Goal: Information Seeking & Learning: Understand process/instructions

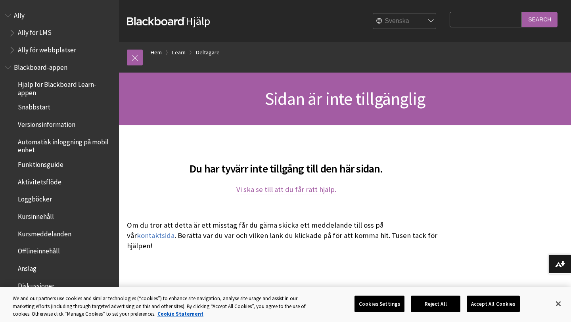
click at [280, 192] on link "Vi ska se till att du får rätt hjälp." at bounding box center [286, 190] width 100 height 10
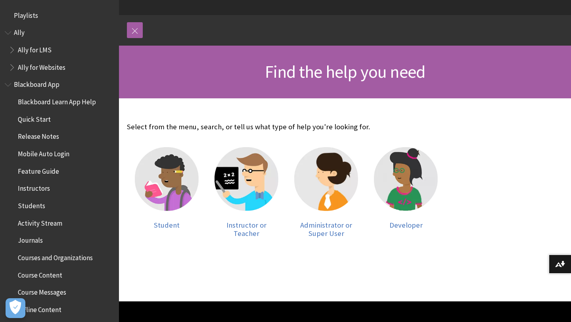
scroll to position [68, 0]
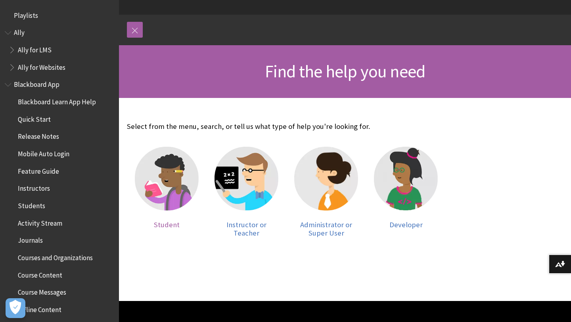
click at [166, 186] on img at bounding box center [167, 179] width 64 height 64
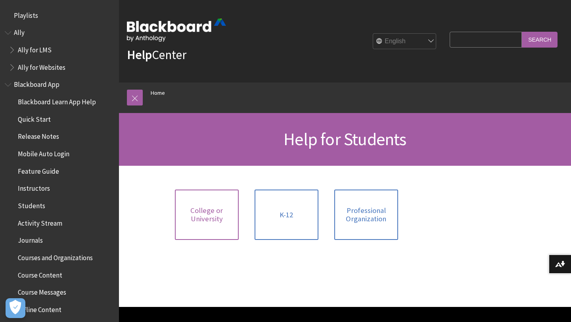
click at [221, 213] on span "College or University" at bounding box center [207, 214] width 54 height 17
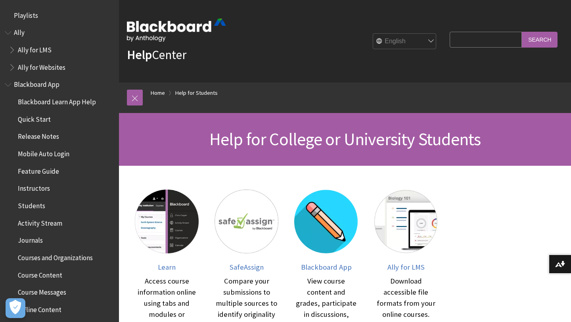
click at [436, 44] on select "English عربية Català Cymraeg Deutsch Español Suomi Français עברית Italiano 日本語 …" at bounding box center [404, 42] width 63 height 16
select select "/sv-se/Filter/Student/College_or_University"
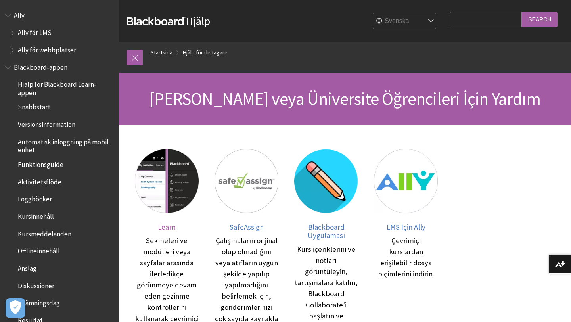
click at [162, 172] on img at bounding box center [167, 181] width 64 height 64
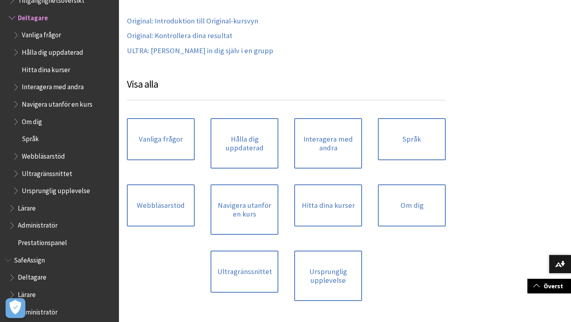
scroll to position [686, 0]
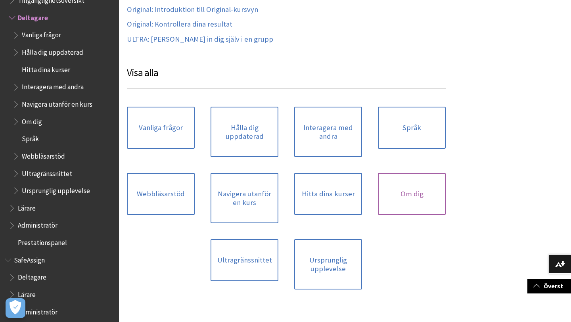
click at [425, 190] on link "Om dig" at bounding box center [412, 194] width 68 height 42
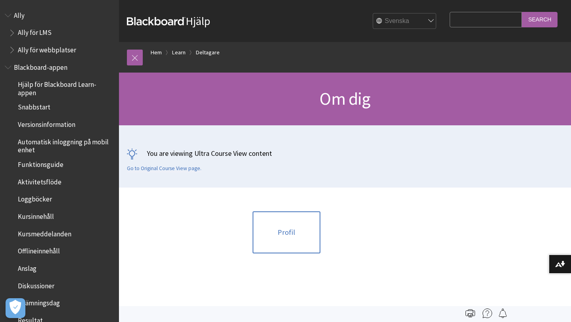
scroll to position [684, 0]
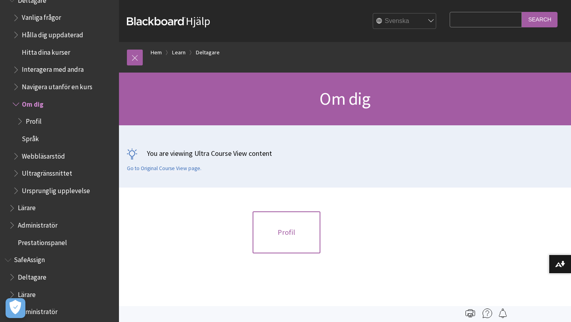
click at [299, 232] on link "Profil" at bounding box center [287, 232] width 68 height 42
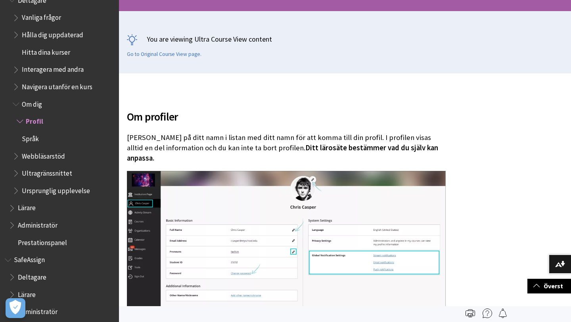
scroll to position [10, 0]
